Goal: Task Accomplishment & Management: Manage account settings

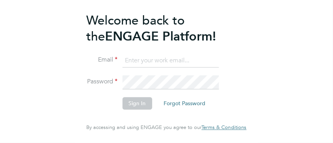
type input "stuart.toop@wates.co.uk"
click at [135, 103] on button "Sign In" at bounding box center [137, 103] width 30 height 12
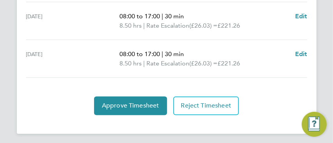
scroll to position [423, 0]
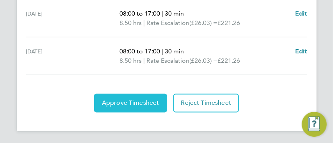
click at [131, 100] on span "Approve Timesheet" at bounding box center [130, 104] width 57 height 8
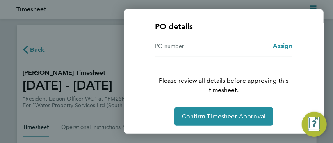
scroll to position [186, 0]
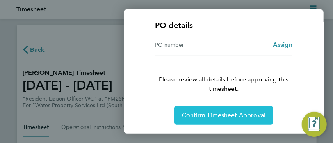
click at [214, 113] on span "Confirm Timesheet Approval" at bounding box center [224, 116] width 84 height 8
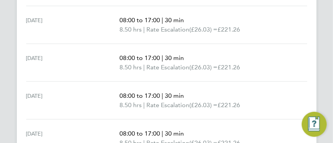
scroll to position [386, 0]
